Goal: Check status: Check status

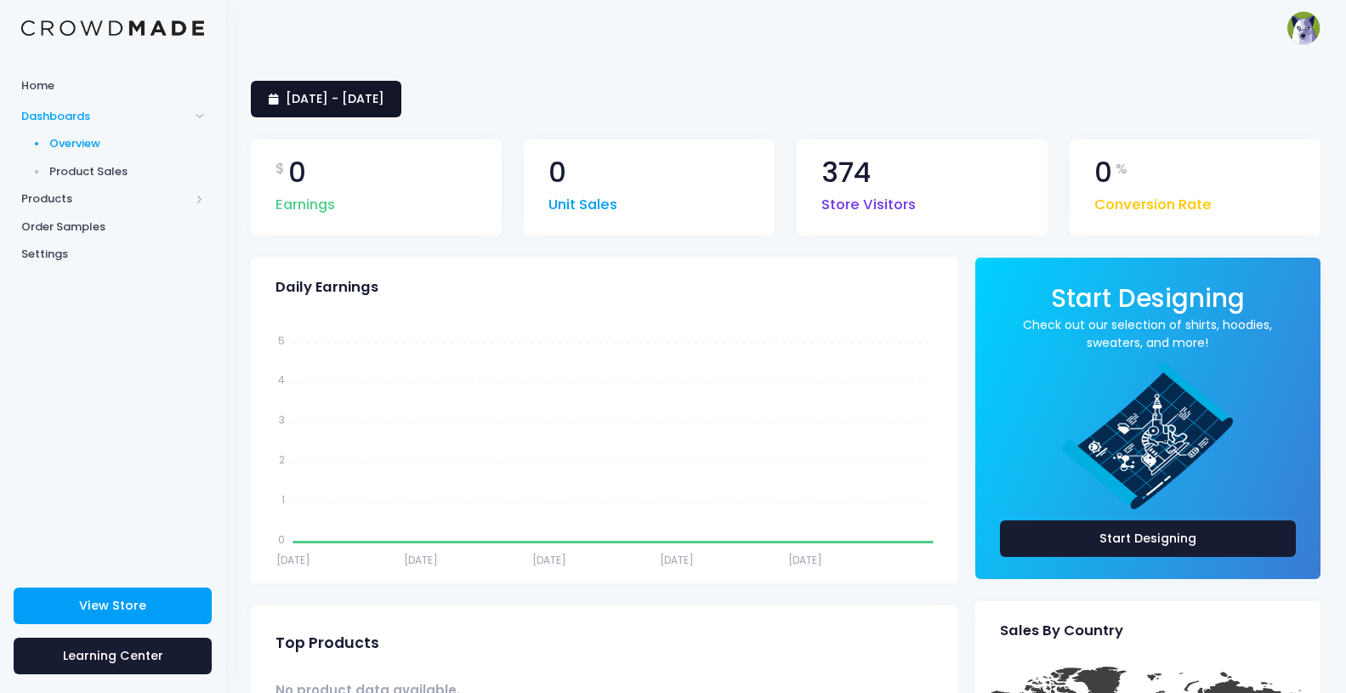
click at [362, 89] on link "2 August 2025 - 31 August 2025" at bounding box center [326, 99] width 150 height 37
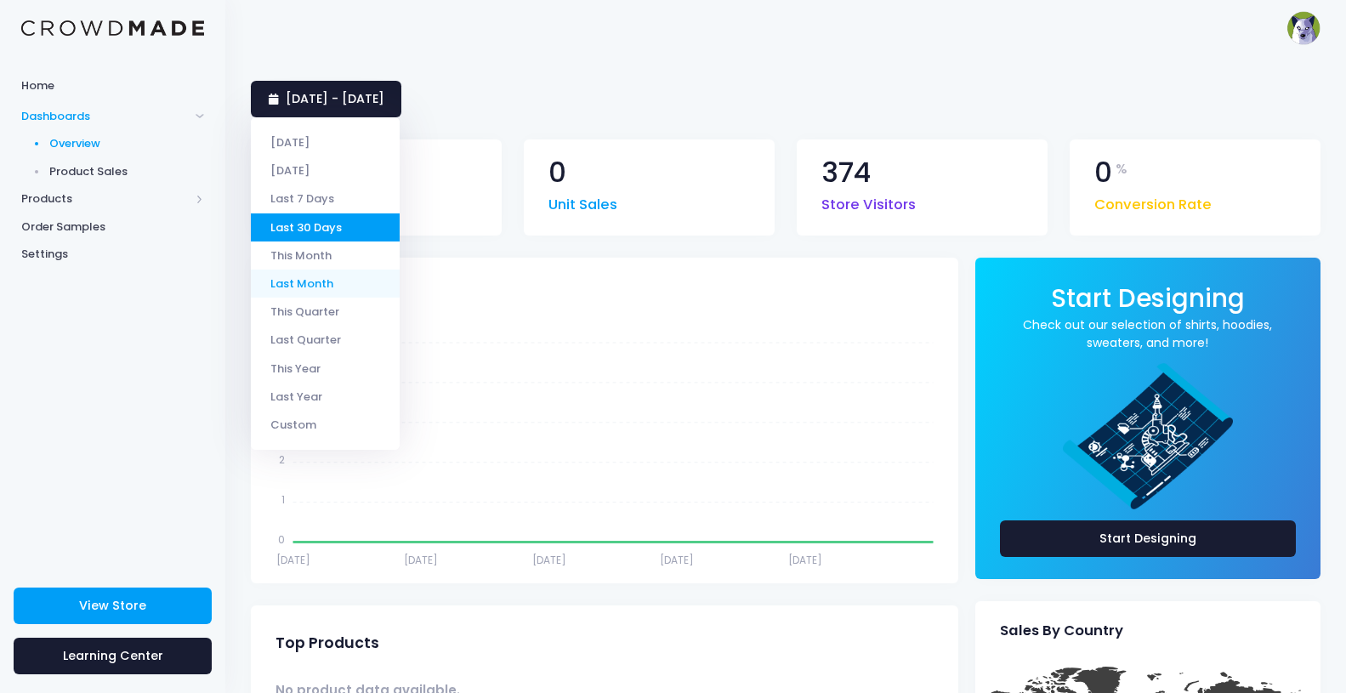
click at [320, 285] on li "Last Month" at bounding box center [325, 283] width 149 height 28
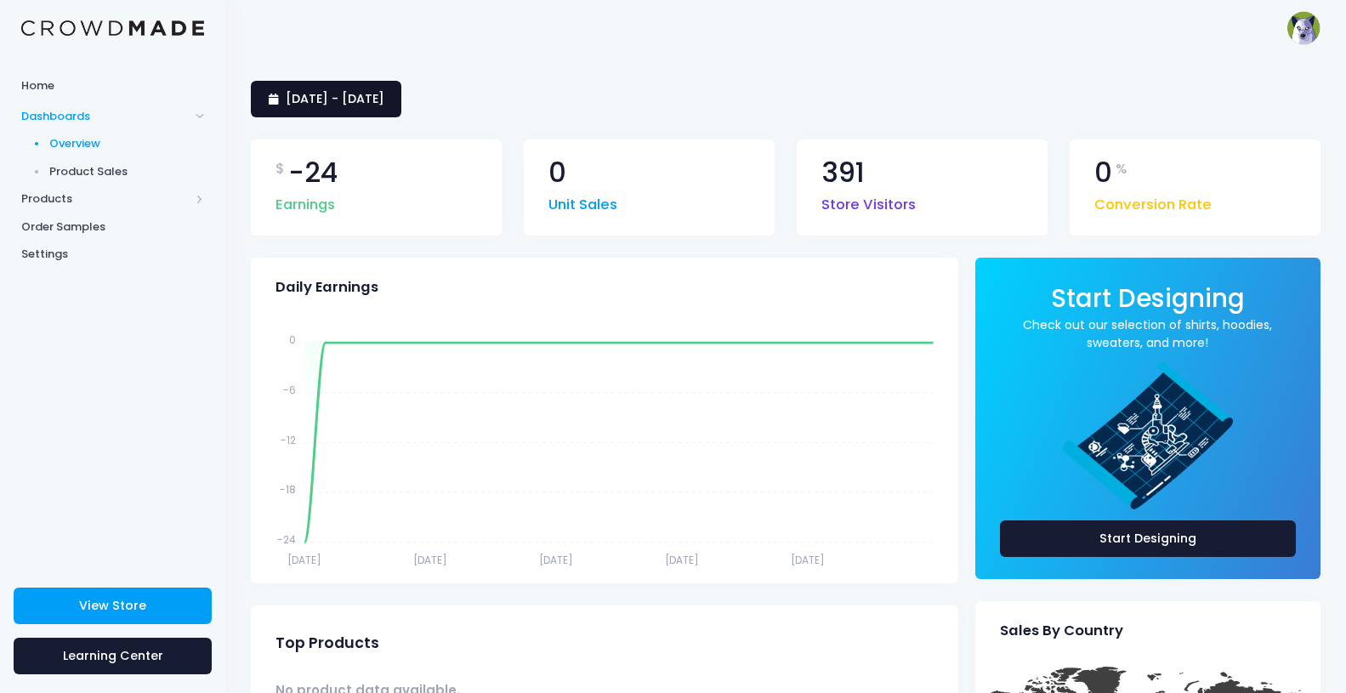
click at [357, 94] on span "1 August 2025 - 31 August 2025" at bounding box center [335, 98] width 99 height 17
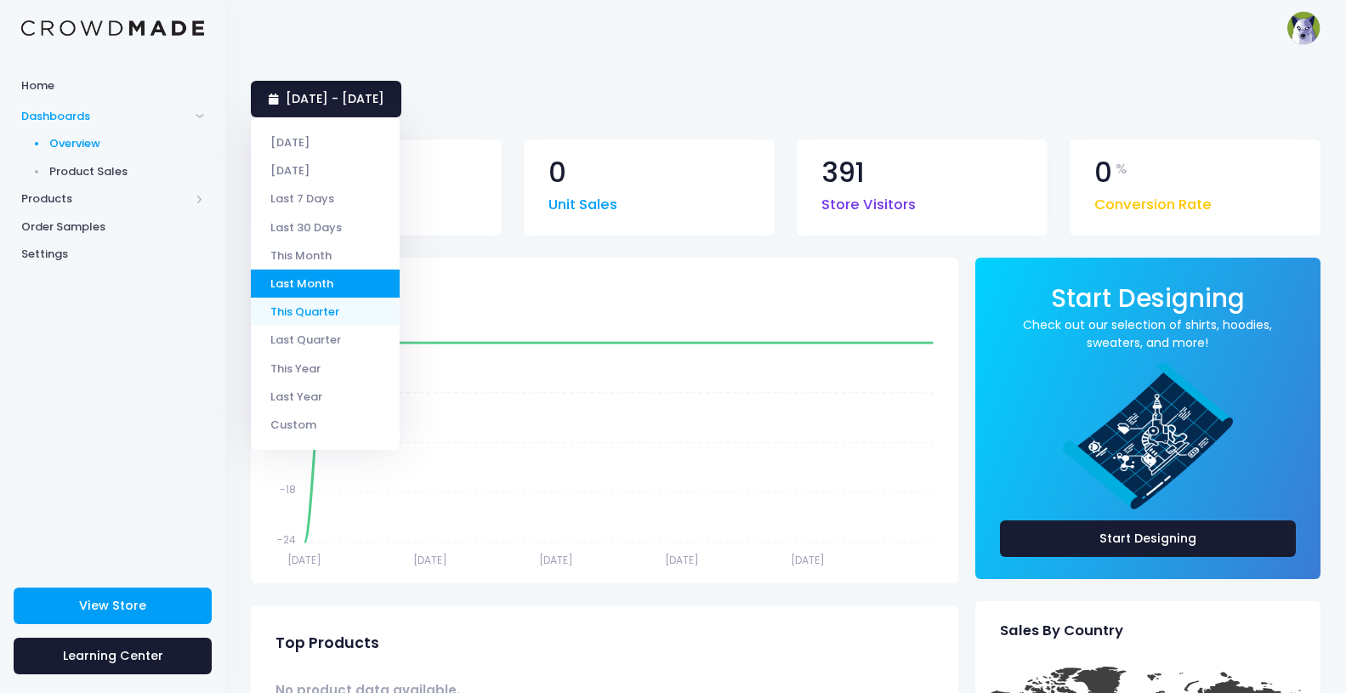
click at [329, 318] on li "This Quarter" at bounding box center [325, 312] width 149 height 28
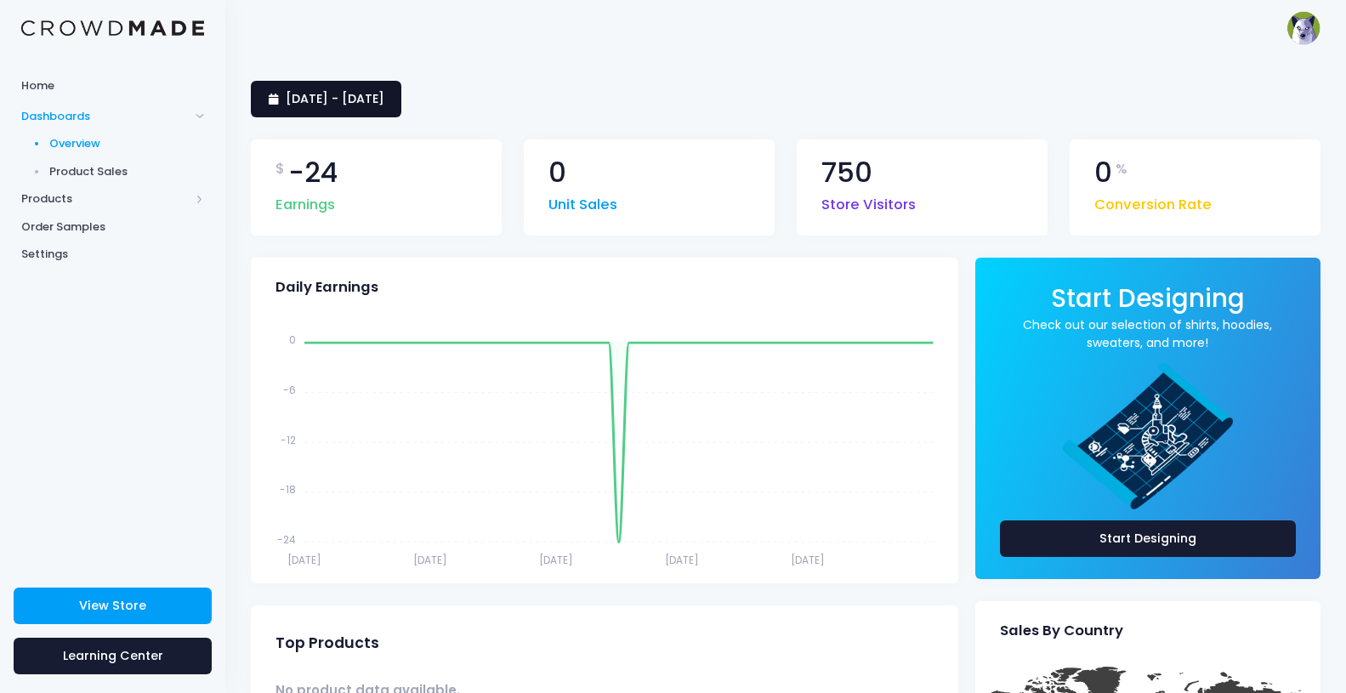
click at [312, 109] on link "1 July 2025 - 1 September 2025" at bounding box center [326, 99] width 150 height 37
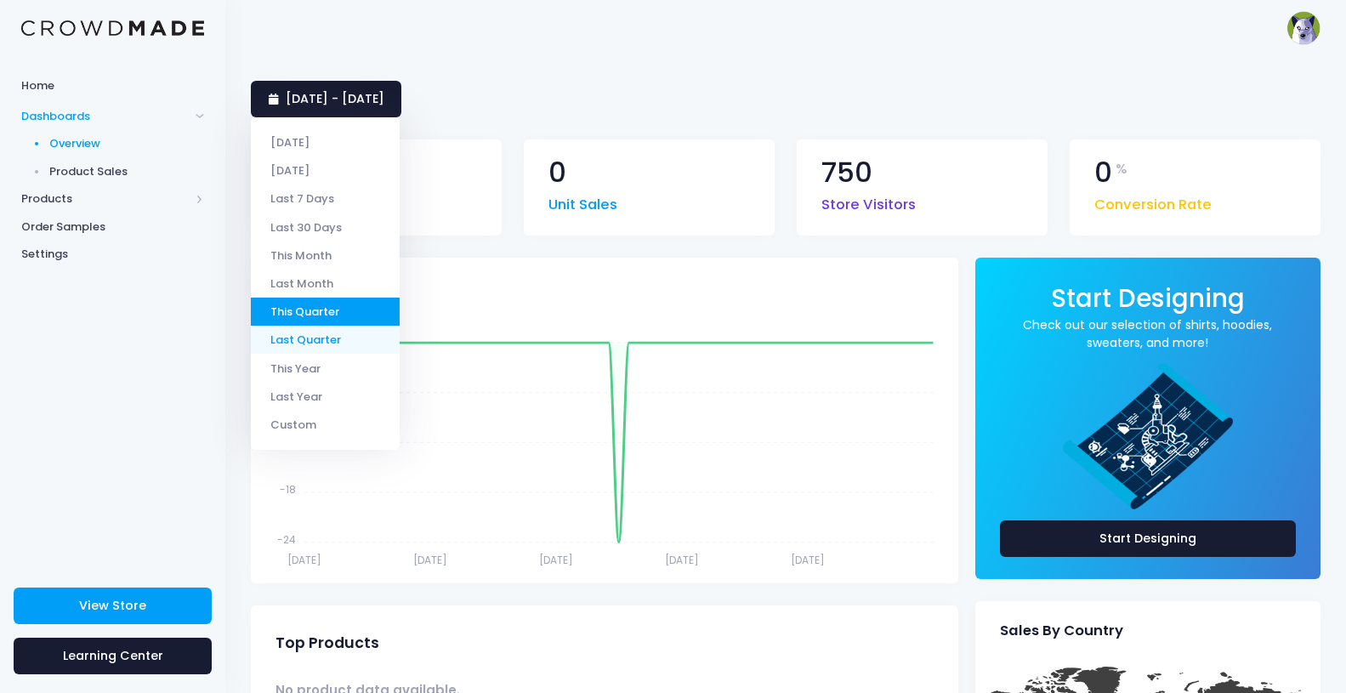
click at [309, 343] on li "Last Quarter" at bounding box center [325, 340] width 149 height 28
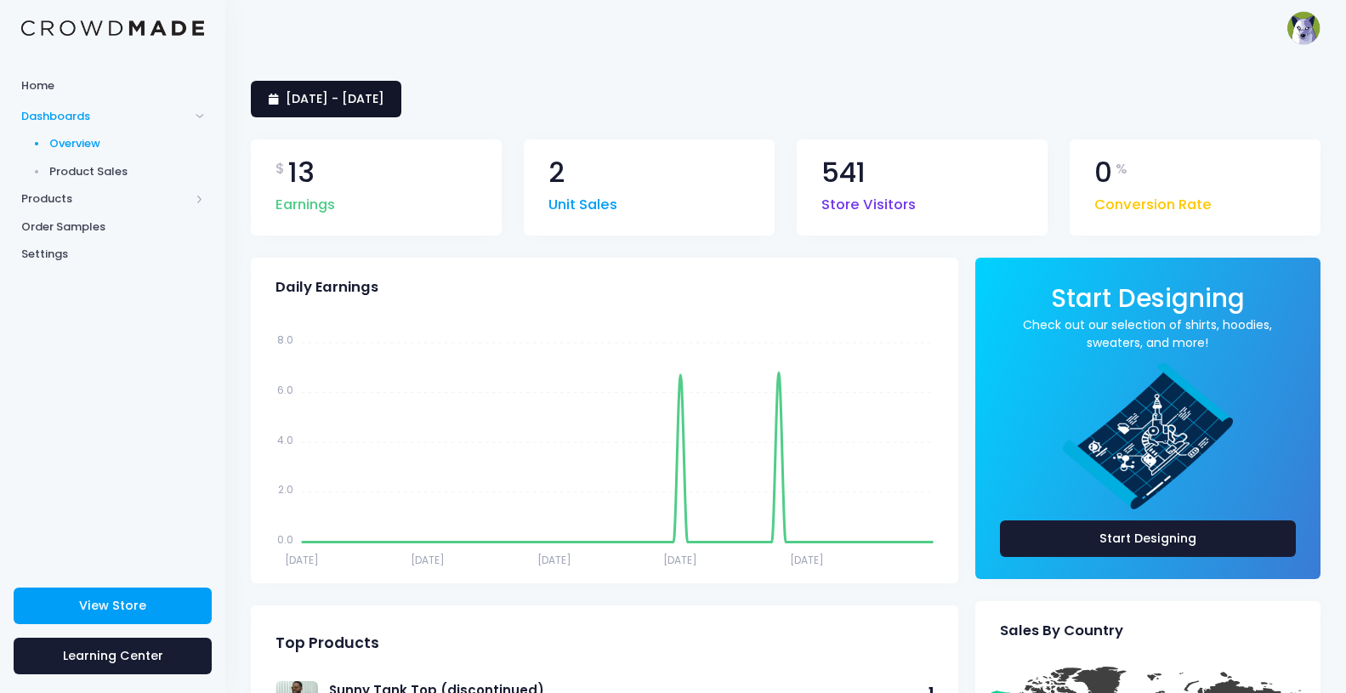
click at [369, 104] on span "[DATE] - [DATE]" at bounding box center [335, 98] width 99 height 17
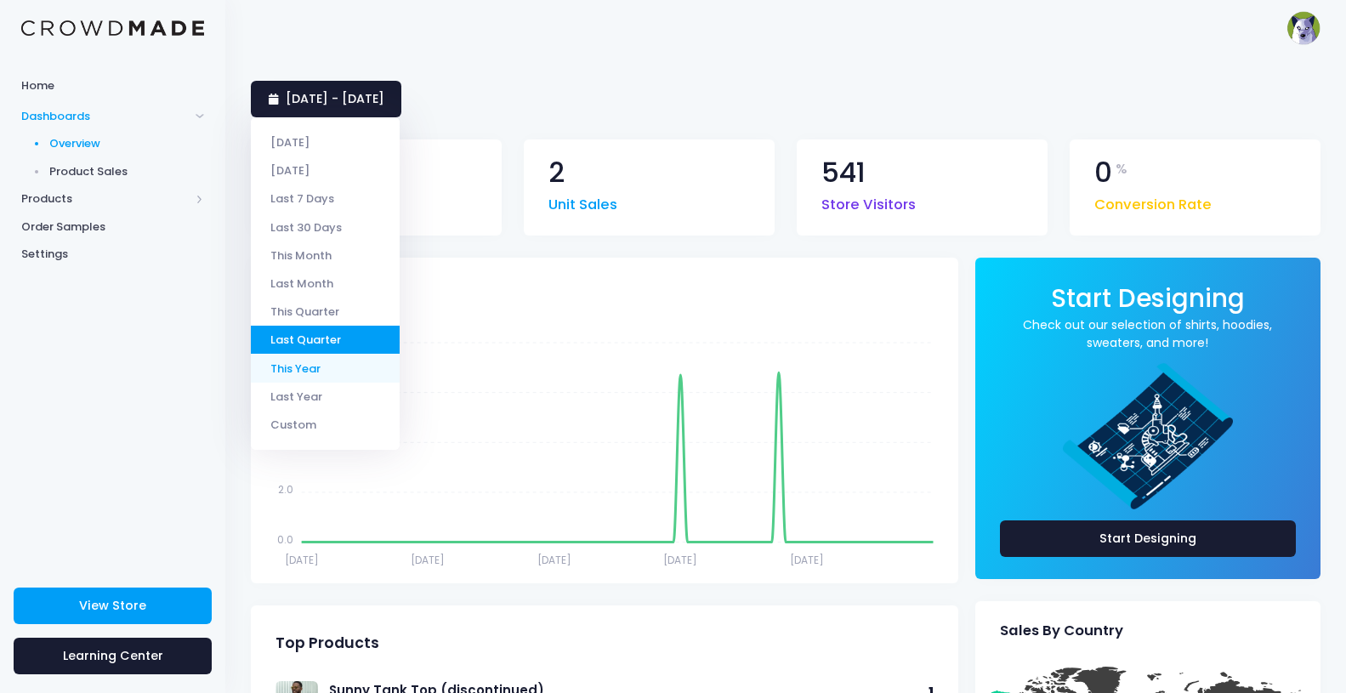
click at [340, 369] on li "This Year" at bounding box center [325, 368] width 149 height 28
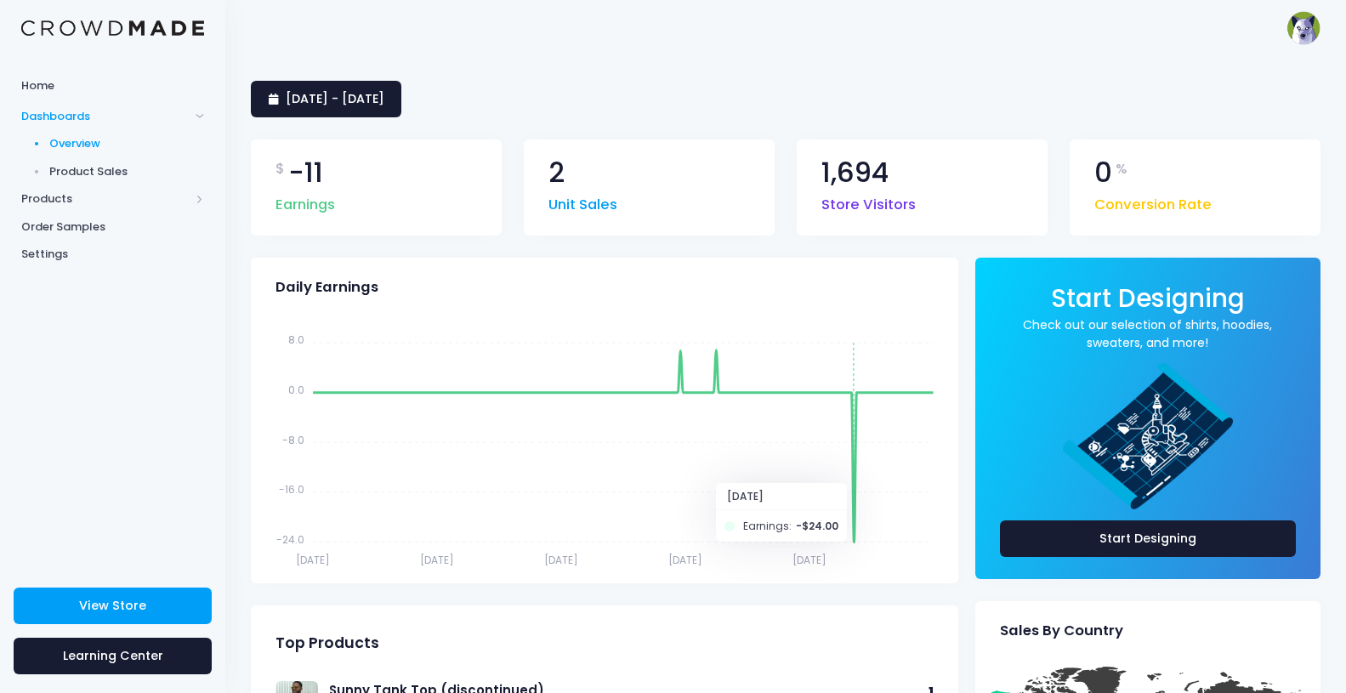
click at [852, 538] on icon "[DATE] [DATE] Feb [DATE] [DATE] [DATE] May [DATE] [DATE] [DATE] 8.0 8.0 0.0 0.0…" at bounding box center [602, 444] width 680 height 255
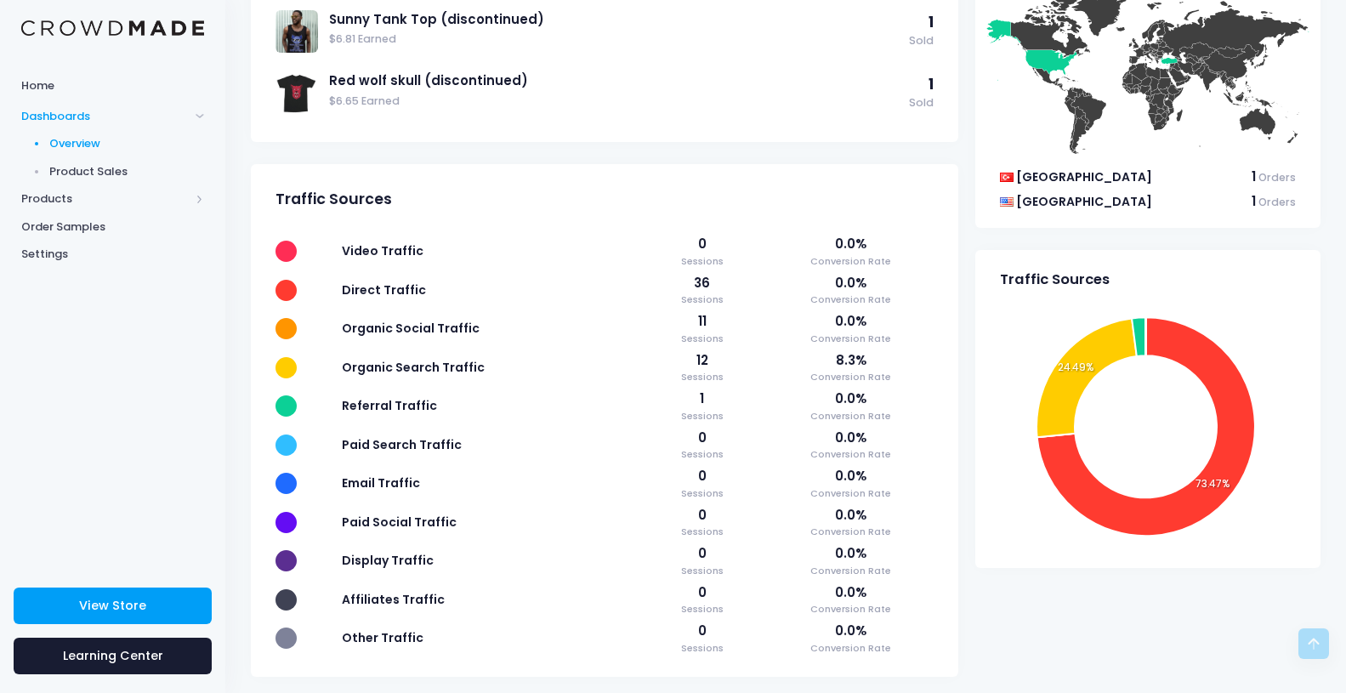
scroll to position [703, 0]
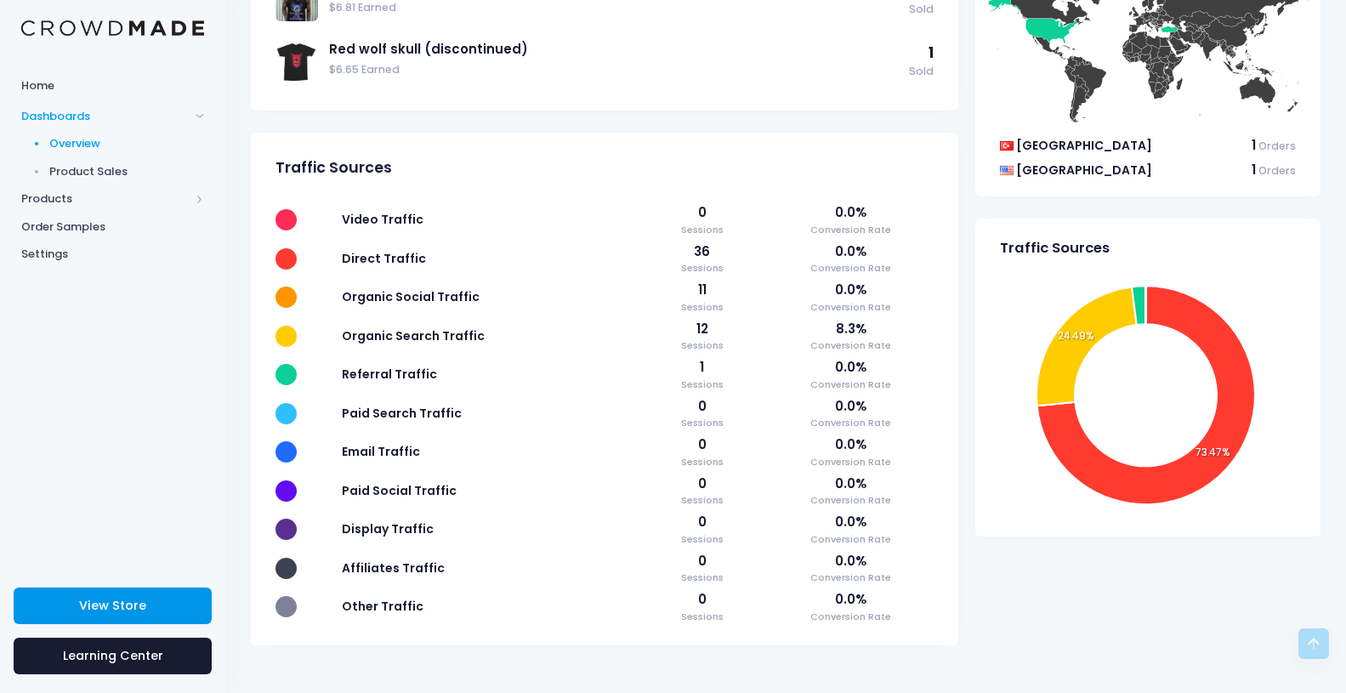
click at [157, 615] on link "View Store" at bounding box center [113, 605] width 198 height 37
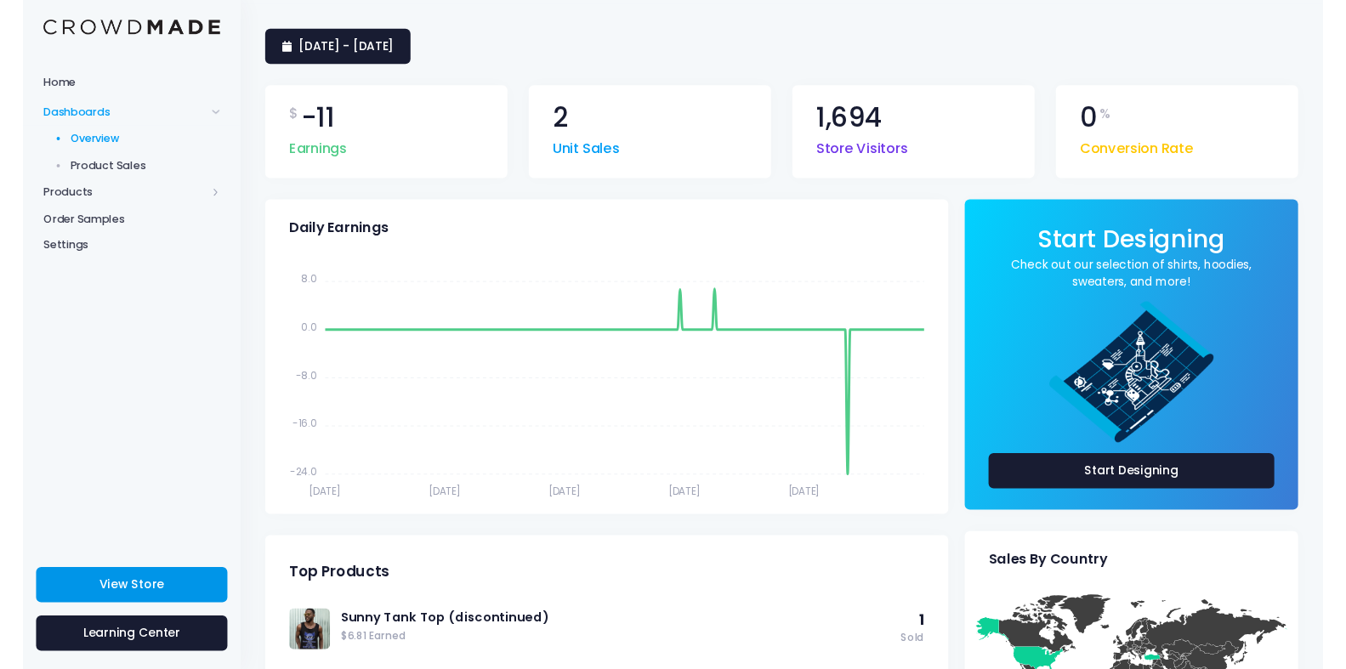
scroll to position [0, 0]
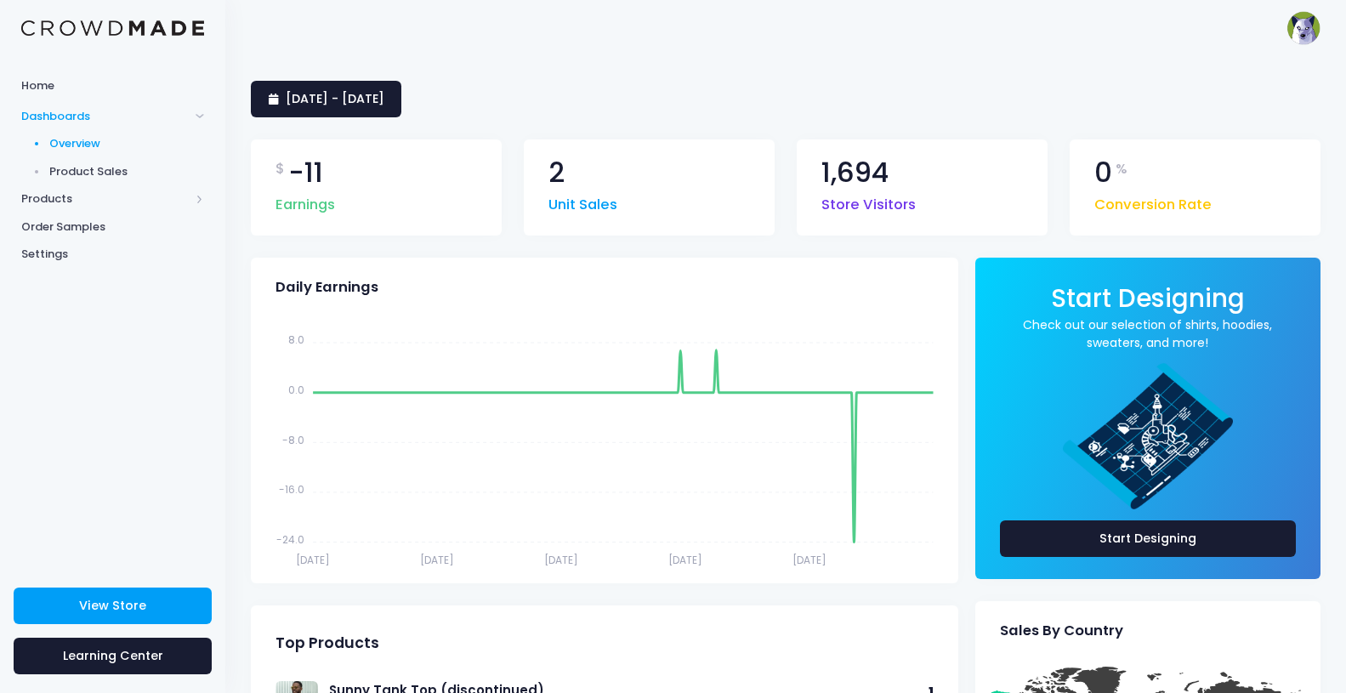
click at [278, 172] on span "$" at bounding box center [279, 169] width 9 height 20
click at [307, 211] on span "Earnings" at bounding box center [305, 201] width 60 height 30
